Goal: Check status: Check status

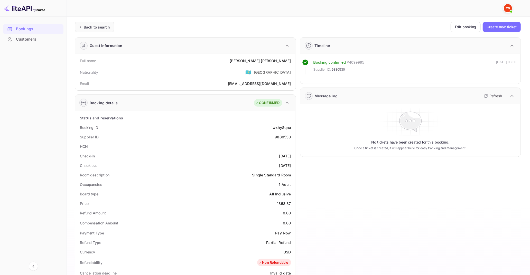
click at [102, 29] on div "Back to search" at bounding box center [97, 26] width 26 height 5
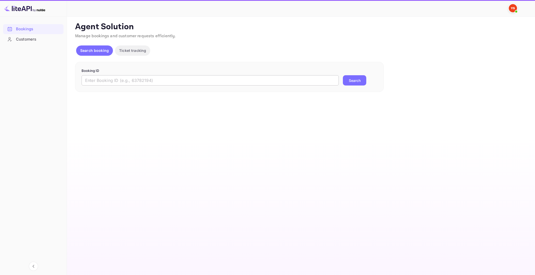
click at [139, 80] on input "text" at bounding box center [209, 80] width 257 height 10
paste input "9883085"
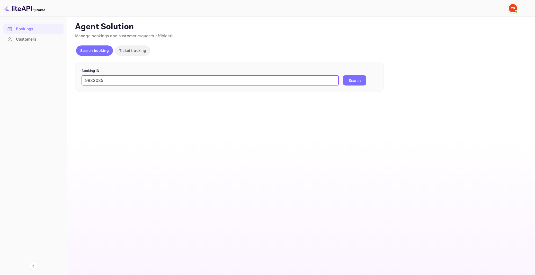
type input "9883085"
click at [343, 75] on button "Search" at bounding box center [354, 80] width 23 height 10
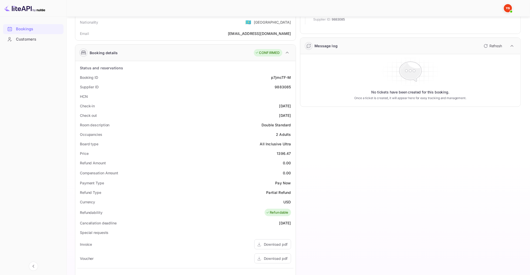
scroll to position [29, 0]
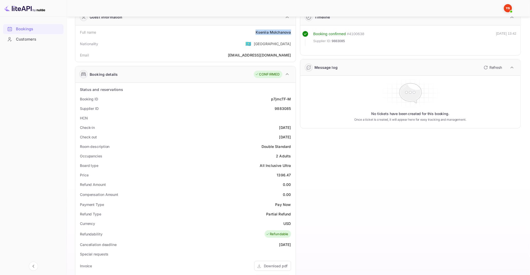
drag, startPoint x: 256, startPoint y: 32, endPoint x: 293, endPoint y: 33, distance: 36.8
click at [293, 33] on div "Full name [PERSON_NAME]" at bounding box center [185, 33] width 216 height 10
copy div "[PERSON_NAME]"
drag, startPoint x: 277, startPoint y: 174, endPoint x: 291, endPoint y: 175, distance: 14.2
click at [291, 175] on div "Price 1396.47" at bounding box center [185, 175] width 216 height 10
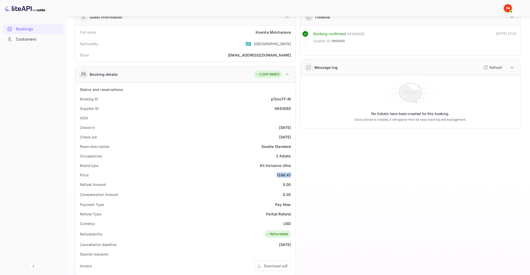
copy div "1396.47"
drag, startPoint x: 285, startPoint y: 222, endPoint x: 290, endPoint y: 225, distance: 5.6
click at [290, 225] on div "USD" at bounding box center [287, 223] width 7 height 5
click at [280, 225] on div "Currency USD" at bounding box center [185, 224] width 216 height 10
drag, startPoint x: 283, startPoint y: 222, endPoint x: 292, endPoint y: 224, distance: 9.2
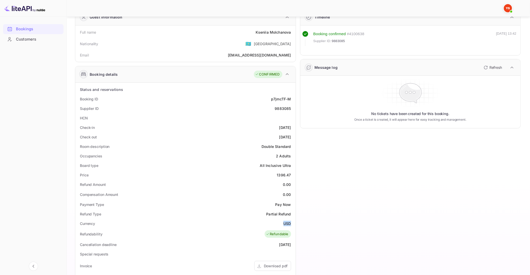
click at [292, 224] on div "Currency USD" at bounding box center [185, 224] width 216 height 10
copy div "USD"
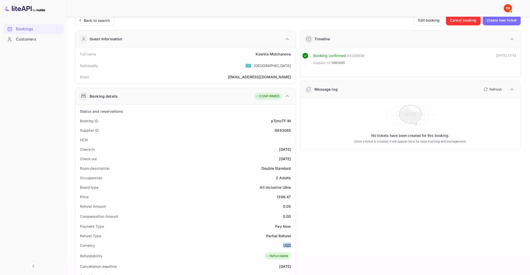
scroll to position [0, 0]
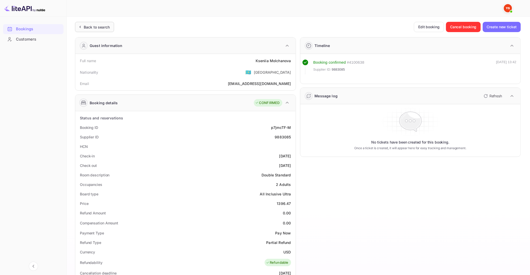
click at [89, 25] on div "Back to search" at bounding box center [97, 26] width 26 height 5
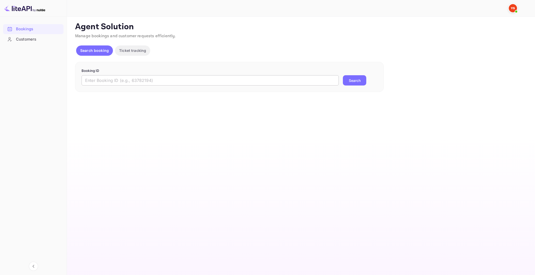
click at [147, 78] on input "text" at bounding box center [209, 80] width 257 height 10
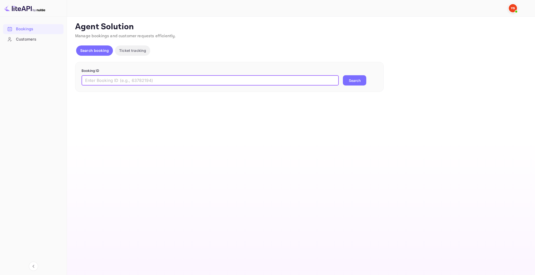
paste input "9330376"
type input "9330376"
click at [343, 75] on button "Search" at bounding box center [354, 80] width 23 height 10
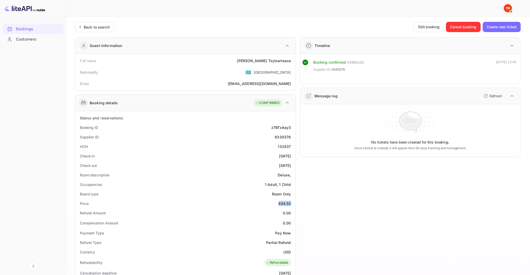
drag, startPoint x: 279, startPoint y: 204, endPoint x: 291, endPoint y: 204, distance: 12.4
click at [291, 204] on div "404.53" at bounding box center [285, 203] width 13 height 5
copy div "404.53"
